Goal: Information Seeking & Learning: Check status

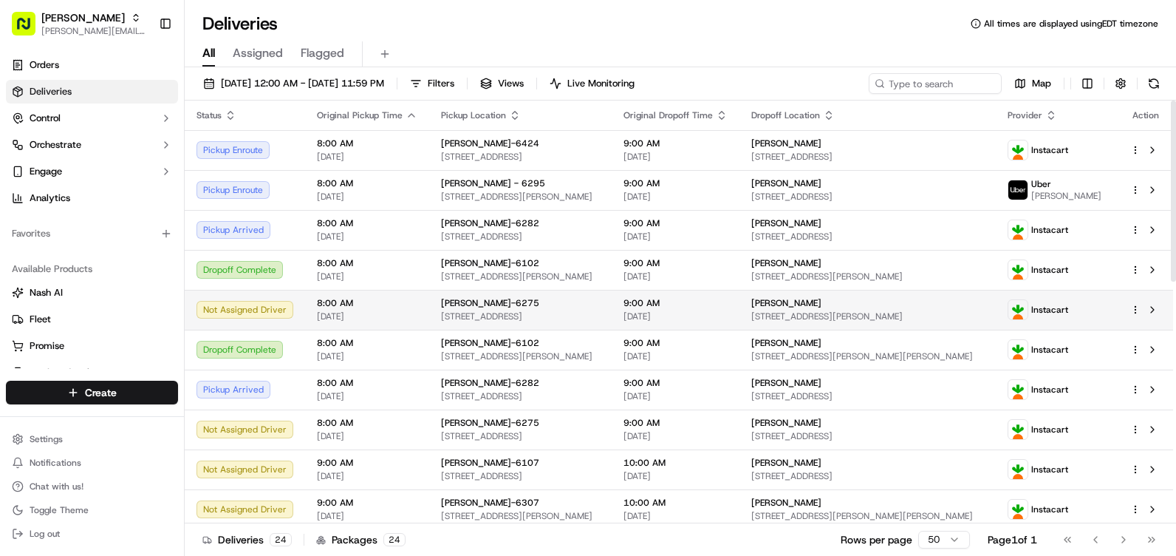
drag, startPoint x: 513, startPoint y: 80, endPoint x: 449, endPoint y: 317, distance: 245.5
click at [454, 80] on span "Filters" at bounding box center [441, 83] width 27 height 13
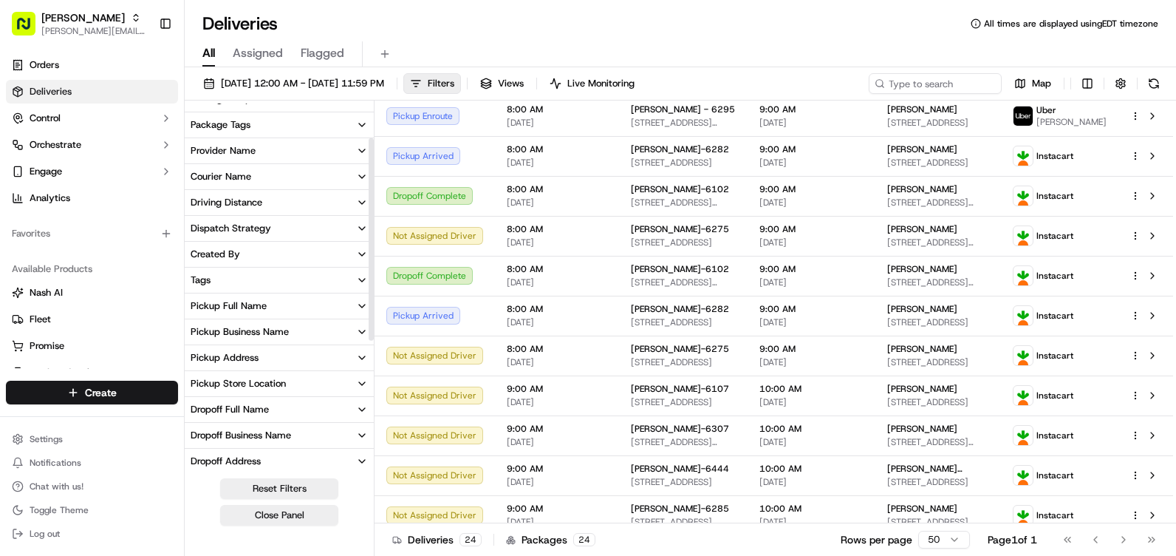
scroll to position [148, 0]
click at [301, 377] on button "Pickup Store Location" at bounding box center [279, 381] width 189 height 25
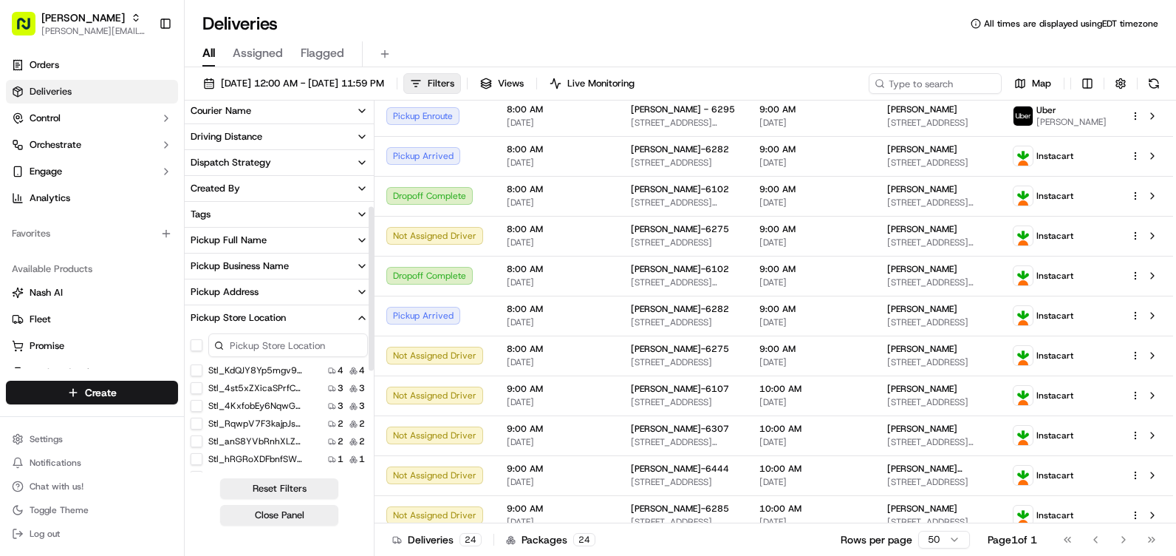
scroll to position [296, 0]
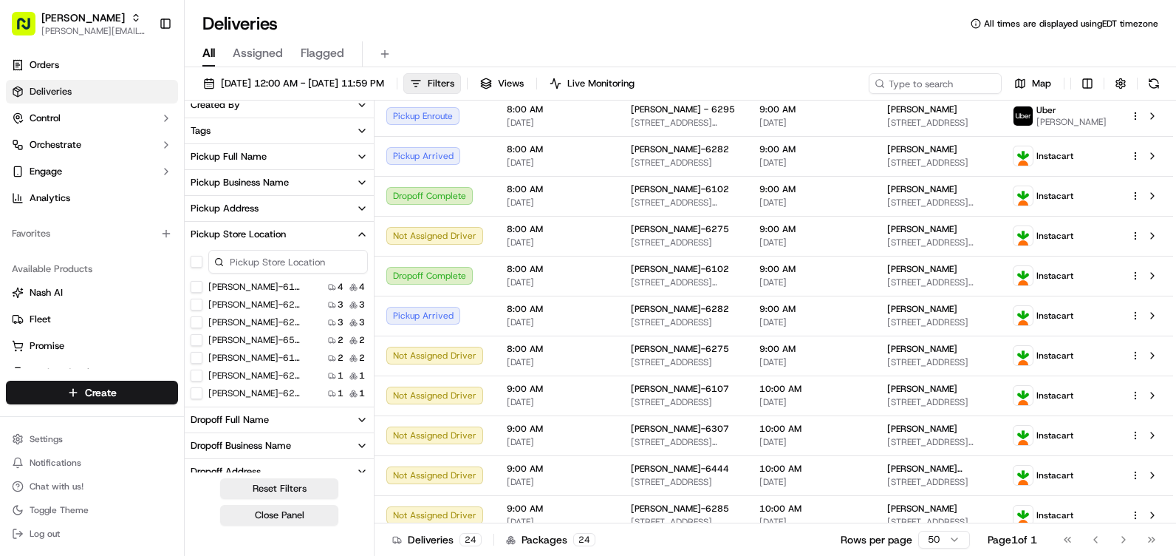
click at [299, 263] on input at bounding box center [288, 262] width 160 height 24
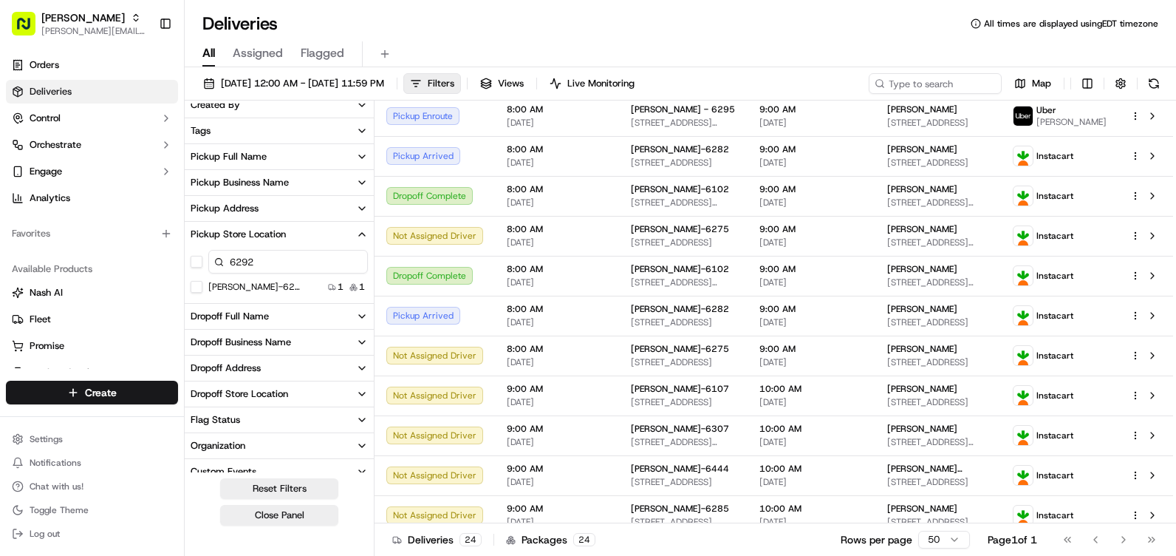
type input "6292"
click at [301, 284] on div "[PERSON_NAME]-6292 1 1" at bounding box center [279, 286] width 189 height 15
click at [197, 288] on button "[PERSON_NAME]-6292" at bounding box center [197, 287] width 12 height 12
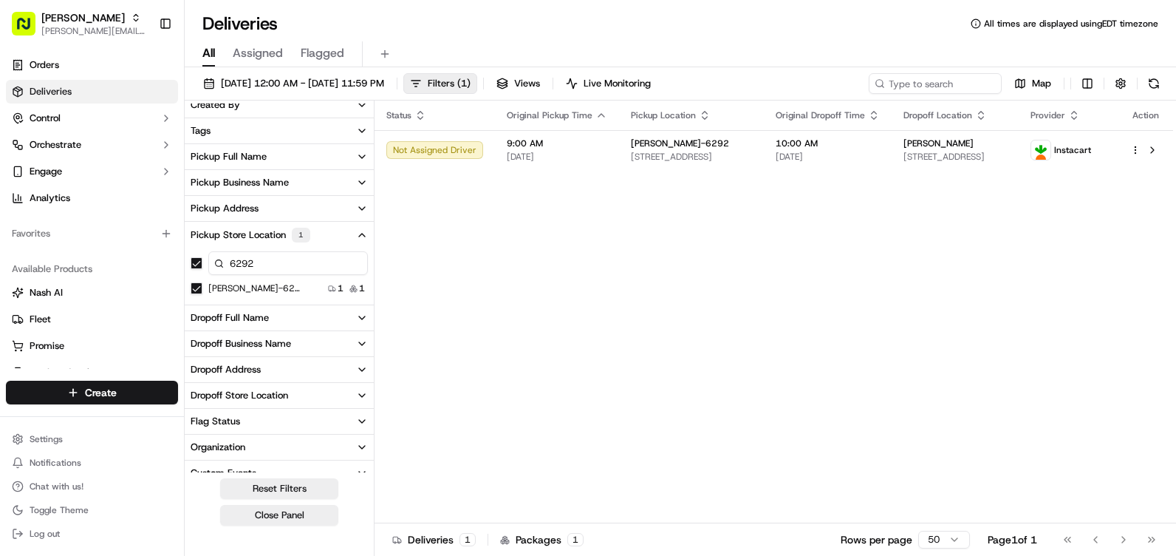
click at [427, 21] on div "Deliveries All times are displayed using EDT timezone" at bounding box center [680, 24] width 991 height 24
